Goal: Task Accomplishment & Management: Manage account settings

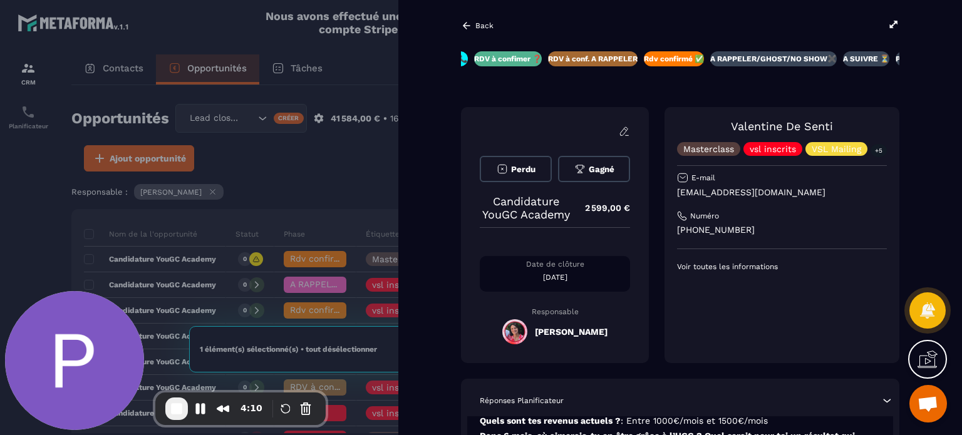
click at [478, 27] on p "Back" at bounding box center [484, 25] width 18 height 9
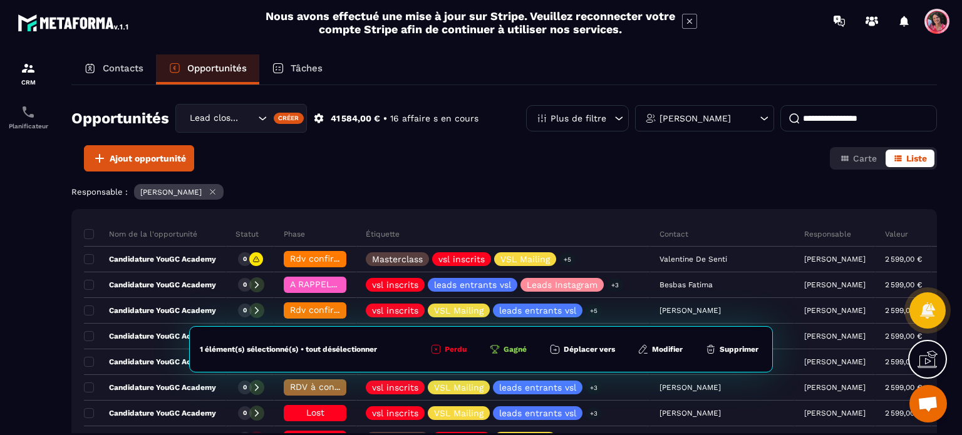
click at [120, 60] on div "Contacts" at bounding box center [113, 69] width 85 height 30
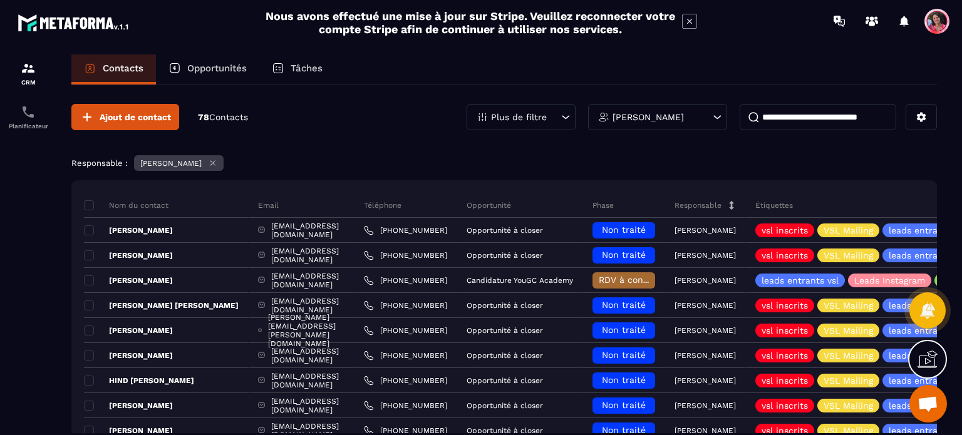
click at [690, 123] on div "[PERSON_NAME]" at bounding box center [657, 117] width 139 height 26
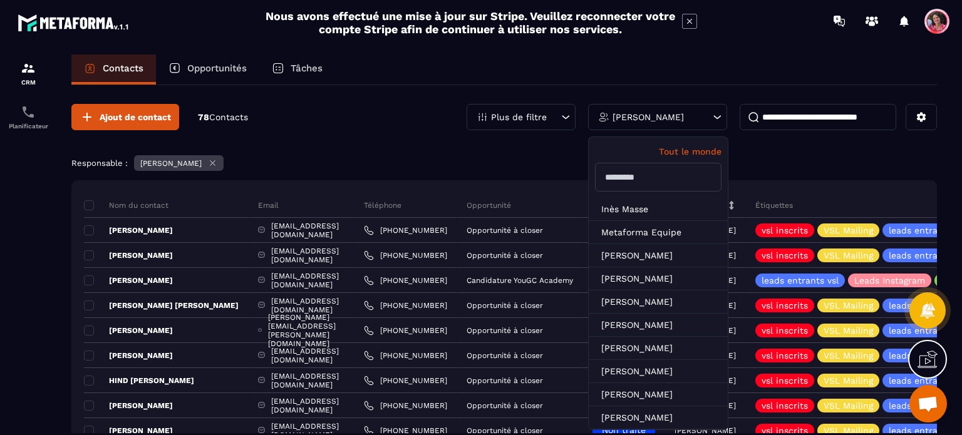
click at [669, 172] on input "text" at bounding box center [658, 177] width 126 height 29
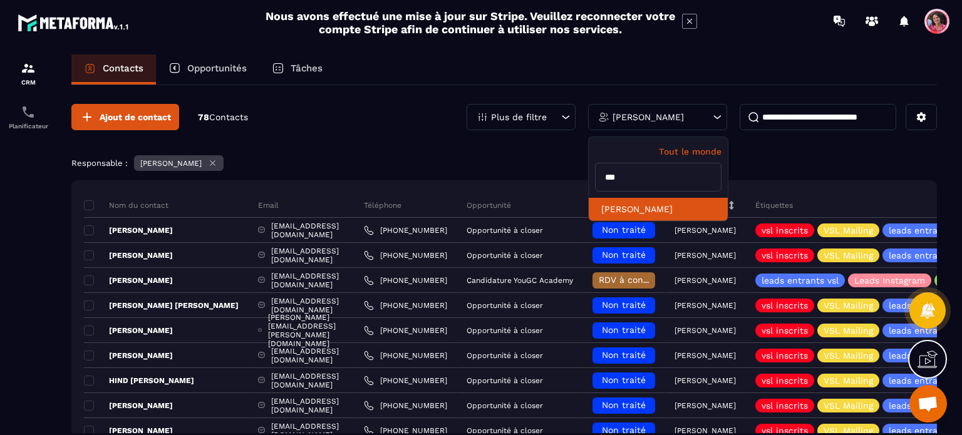
type input "***"
click at [651, 210] on li "[PERSON_NAME]" at bounding box center [658, 209] width 139 height 23
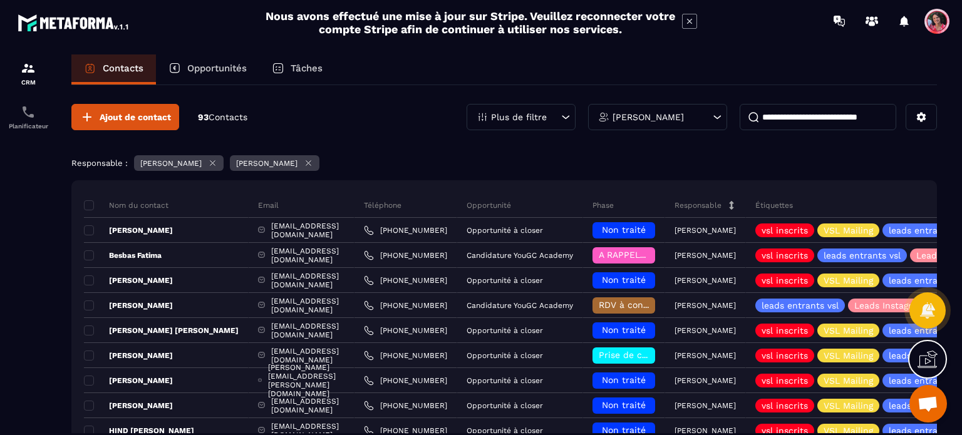
click at [217, 167] on icon at bounding box center [212, 162] width 9 height 9
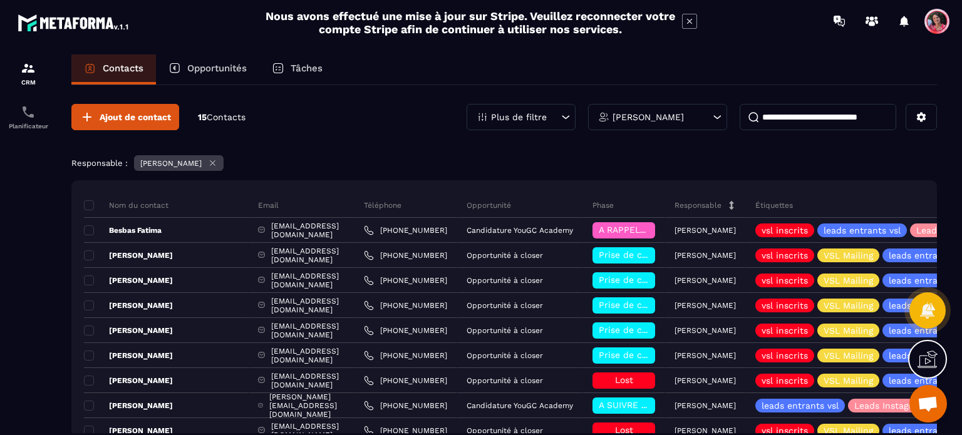
click at [821, 115] on input at bounding box center [817, 117] width 157 height 26
type input "*"
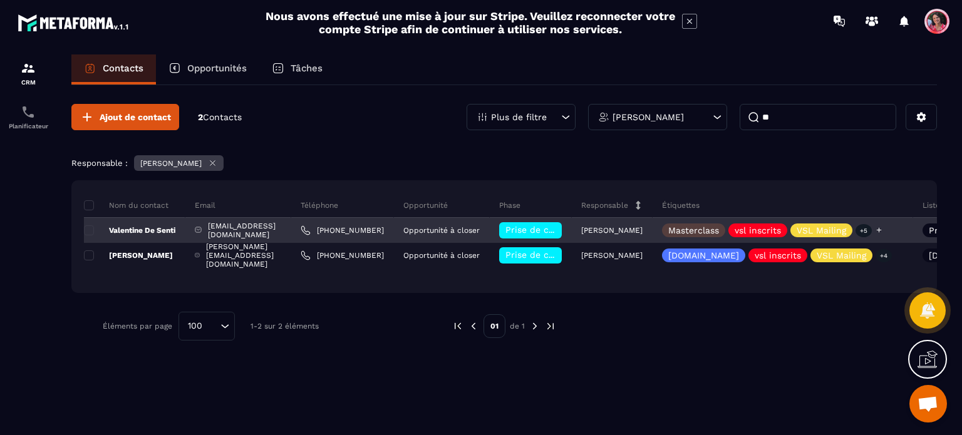
type input "**"
drag, startPoint x: 138, startPoint y: 227, endPoint x: 90, endPoint y: 228, distance: 48.2
click at [90, 228] on span at bounding box center [89, 230] width 10 height 10
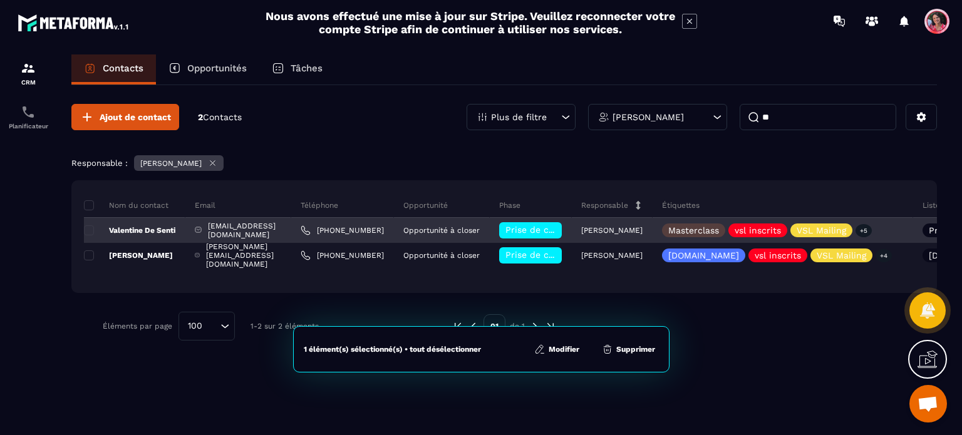
click at [153, 224] on div "Valentine De Senti" at bounding box center [134, 230] width 101 height 25
